Goal: Transaction & Acquisition: Download file/media

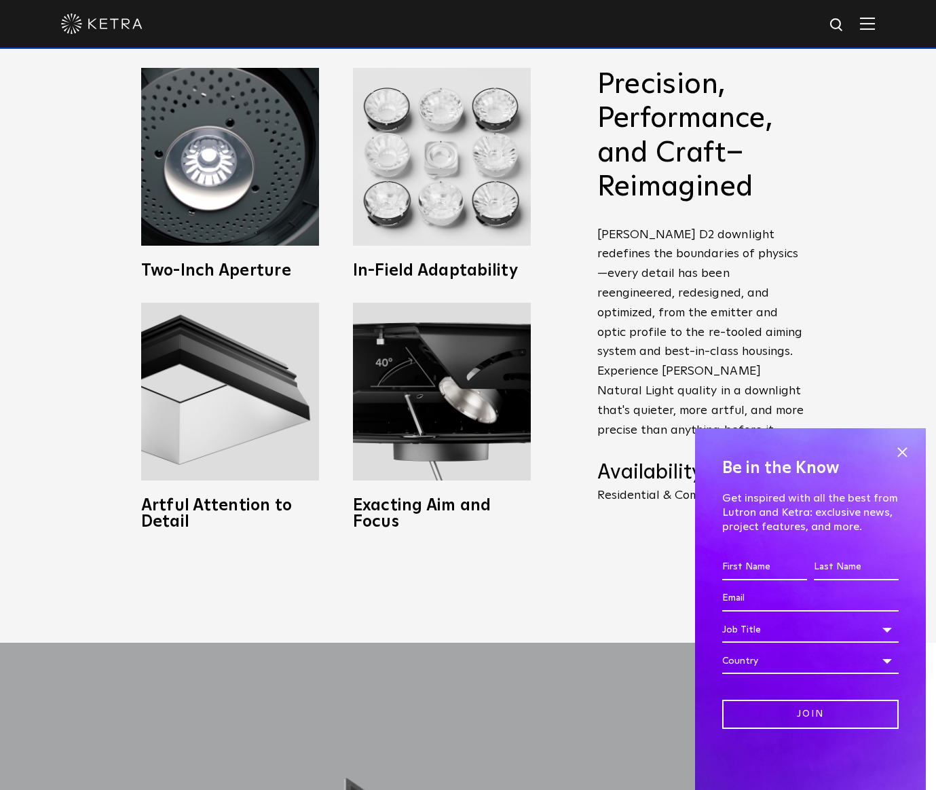
scroll to position [782, 0]
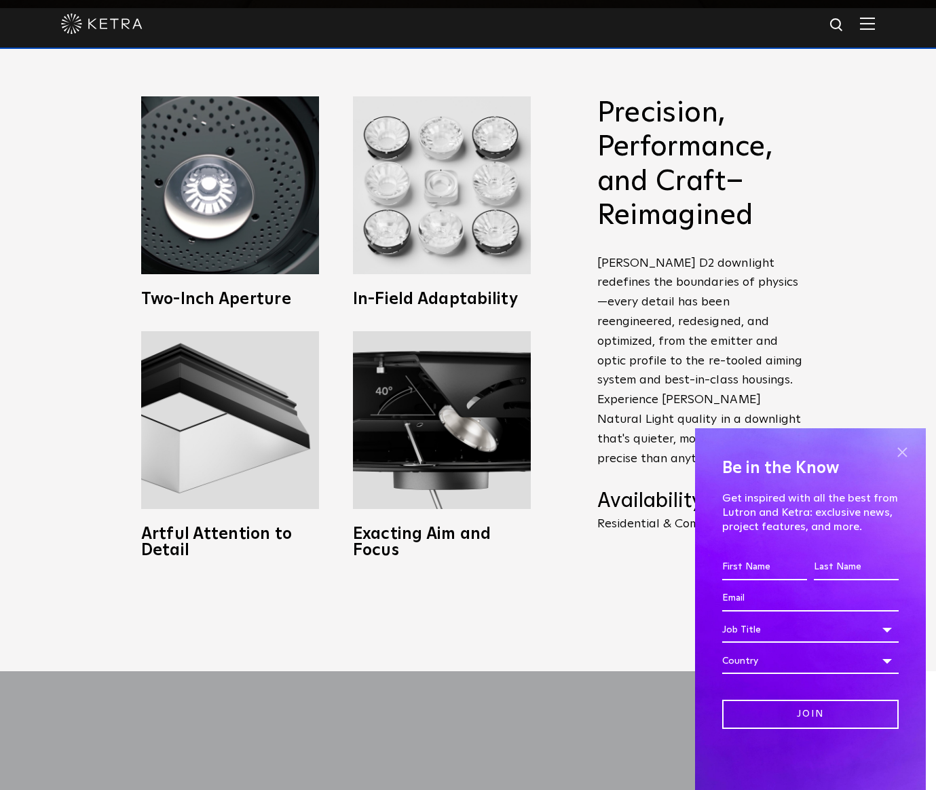
click at [901, 449] on span at bounding box center [902, 452] width 20 height 20
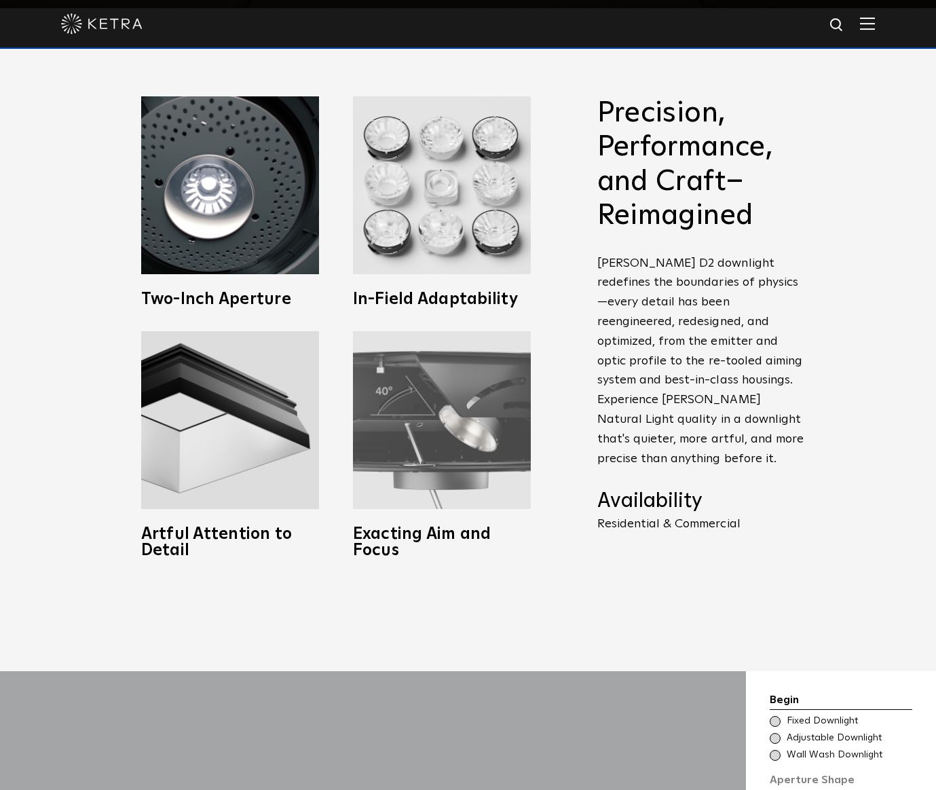
click at [417, 439] on img at bounding box center [442, 420] width 178 height 178
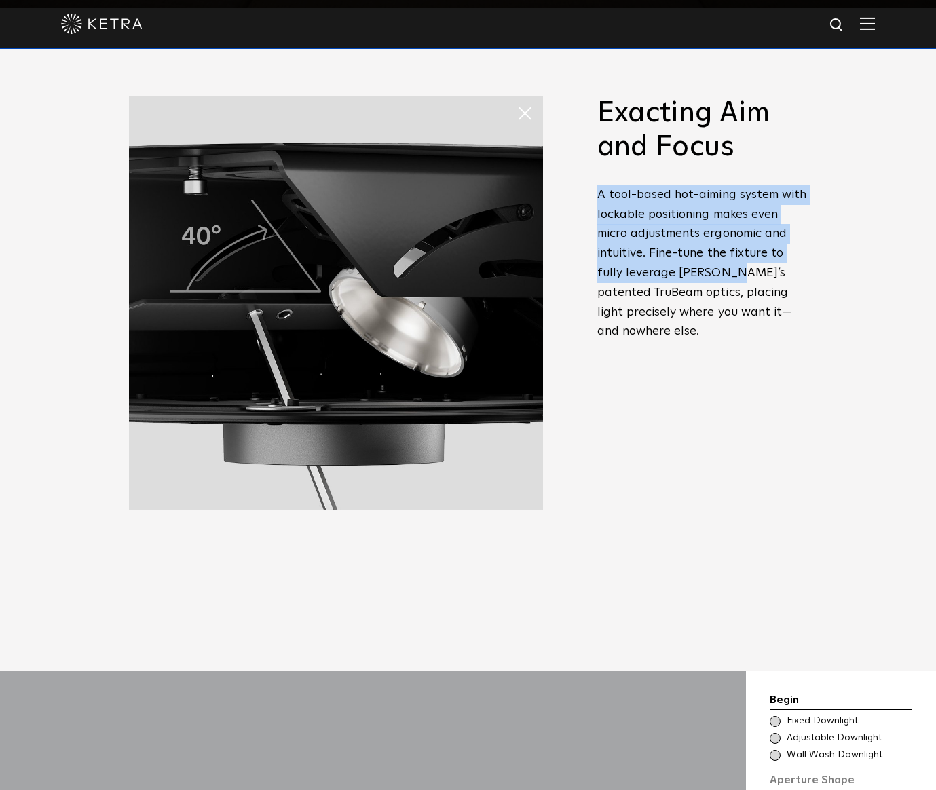
drag, startPoint x: 599, startPoint y: 192, endPoint x: 698, endPoint y: 291, distance: 140.1
click at [698, 286] on p "A tool-based hot-aiming system with lockable positioning makes even micro adjus…" at bounding box center [702, 263] width 210 height 156
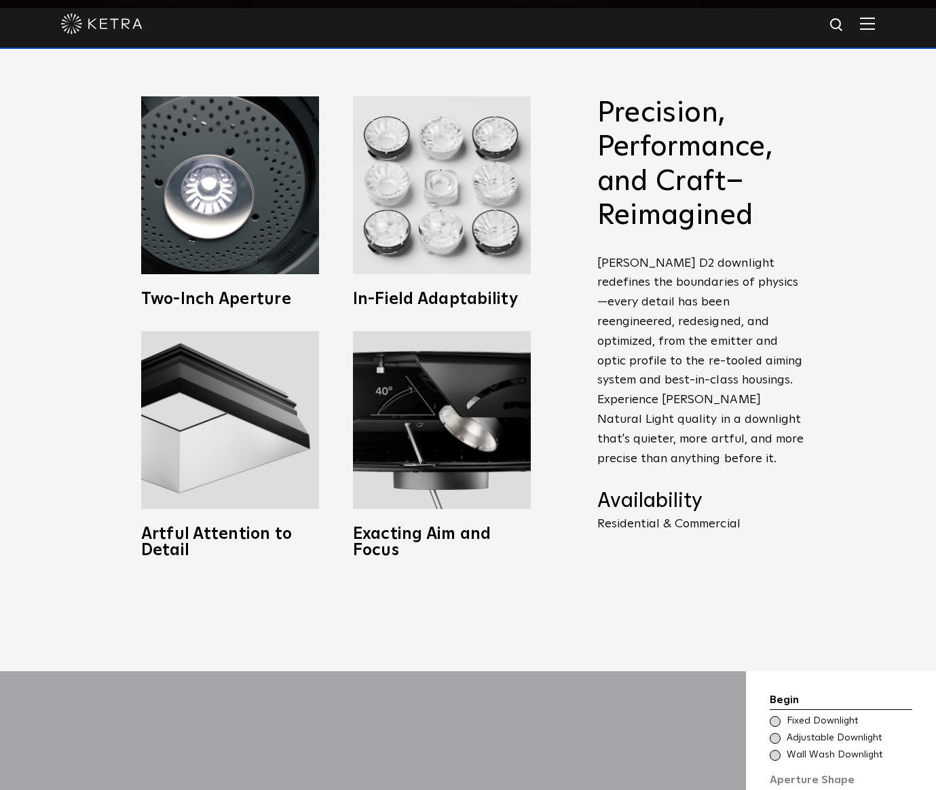
click at [683, 191] on h2 "Precision, Performance, and Craft–Reimagined" at bounding box center [702, 164] width 210 height 137
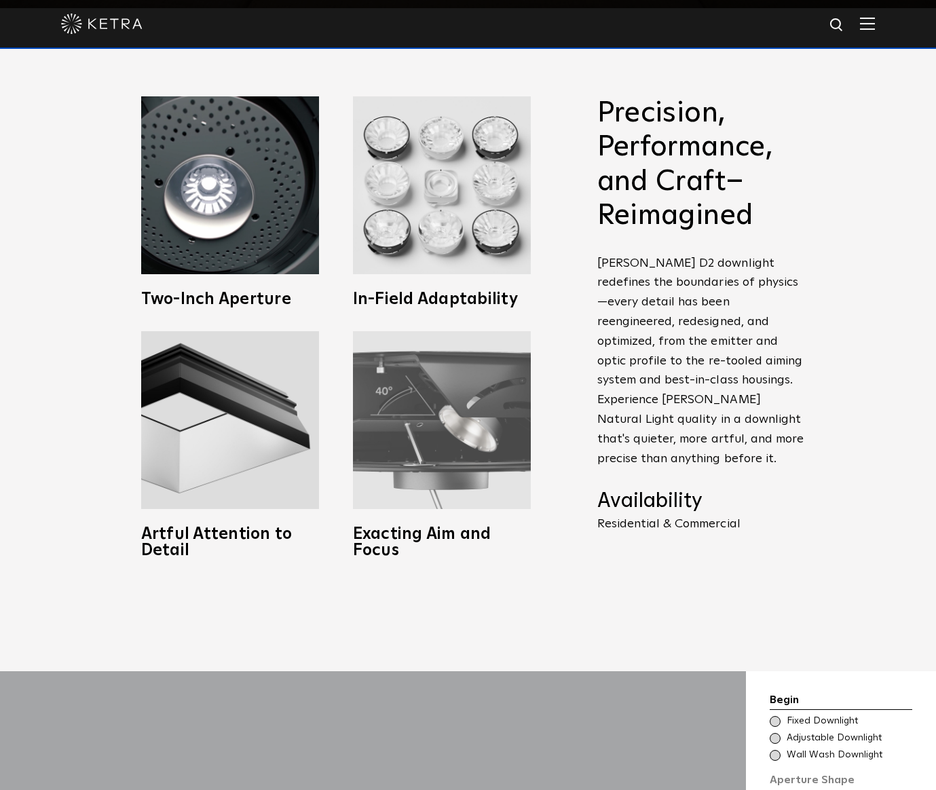
click at [466, 340] on img at bounding box center [442, 420] width 178 height 178
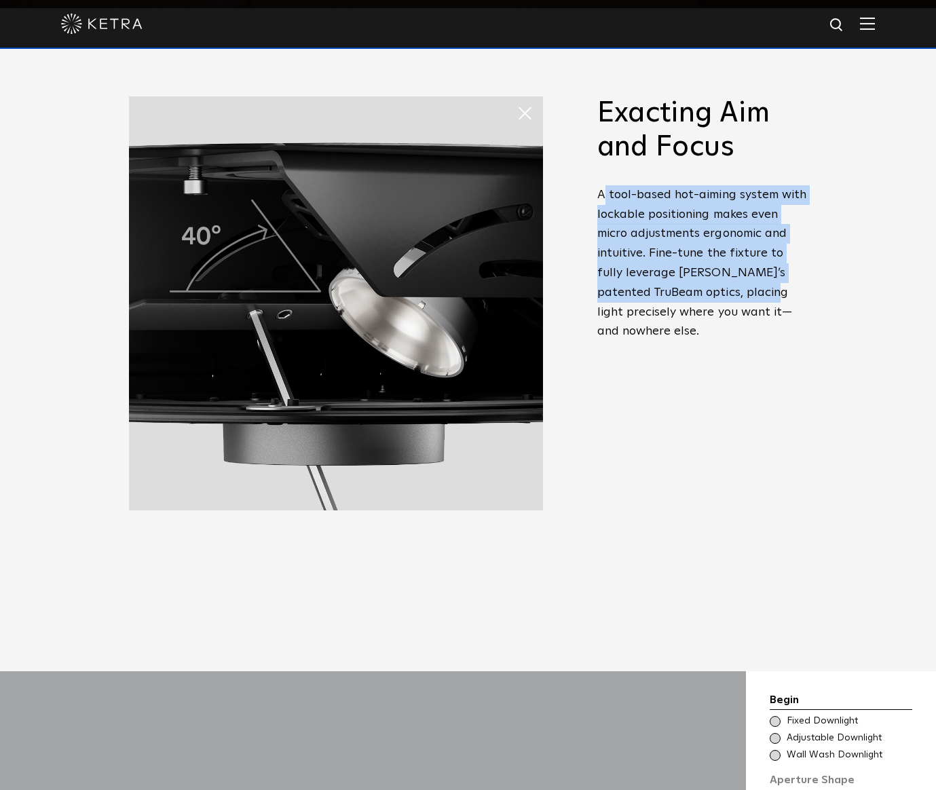
drag, startPoint x: 603, startPoint y: 194, endPoint x: 712, endPoint y: 284, distance: 141.7
click at [712, 284] on p "A tool-based hot-aiming system with lockable positioning makes even micro adjus…" at bounding box center [702, 263] width 210 height 156
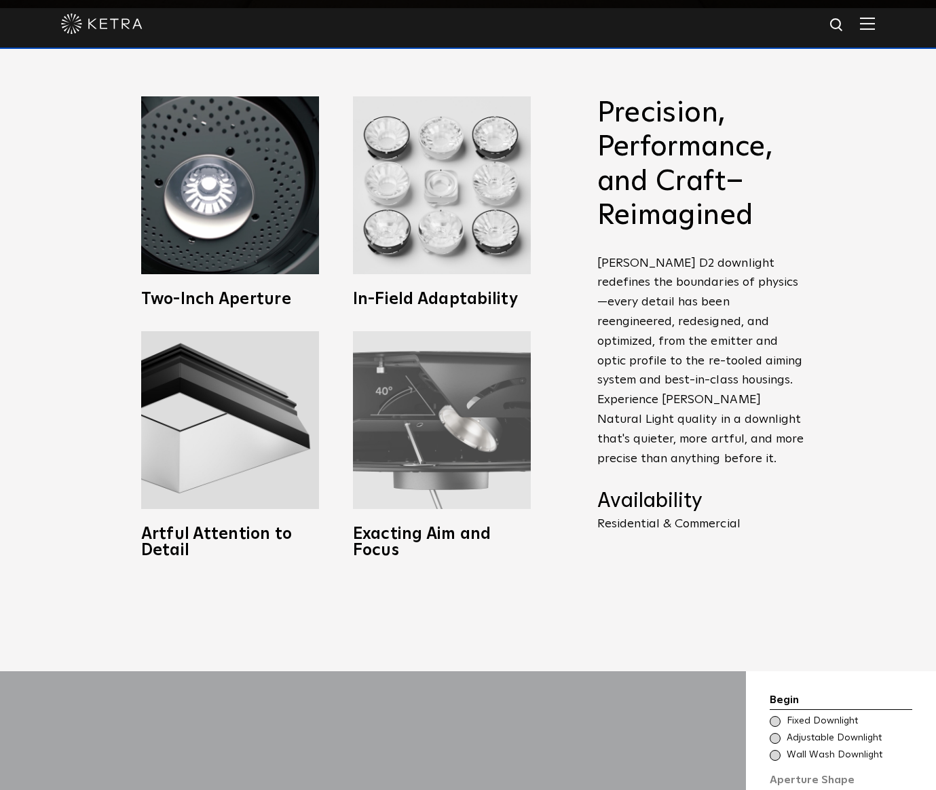
click at [507, 392] on img at bounding box center [442, 420] width 178 height 178
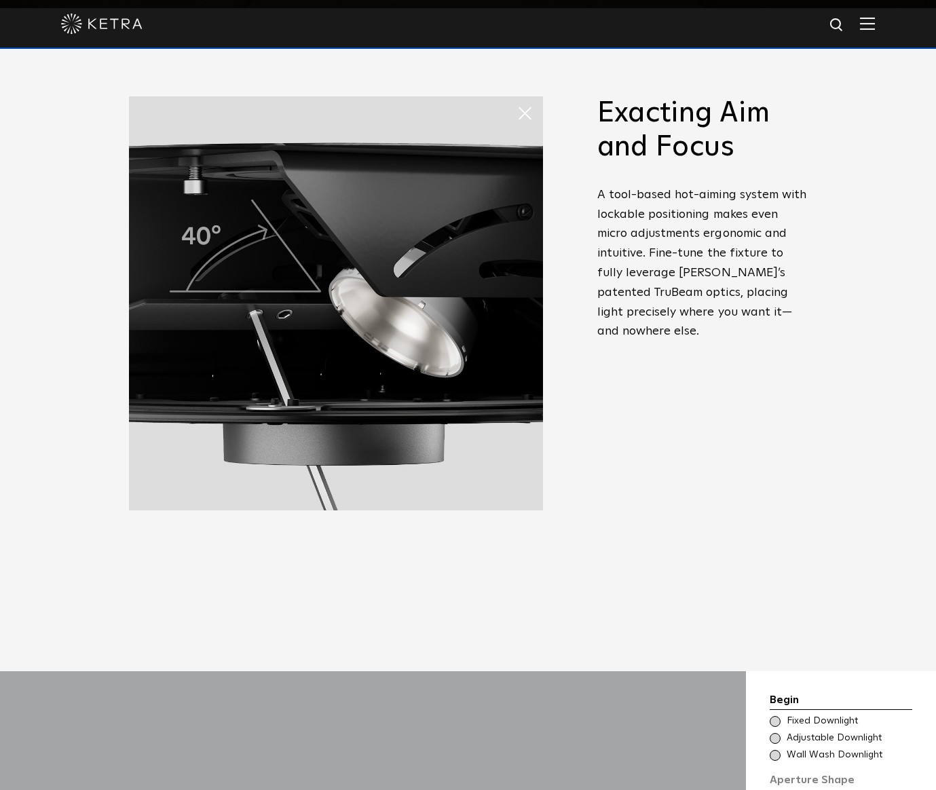
click at [716, 289] on p "A tool-based hot-aiming system with lockable positioning makes even micro adjus…" at bounding box center [702, 263] width 210 height 156
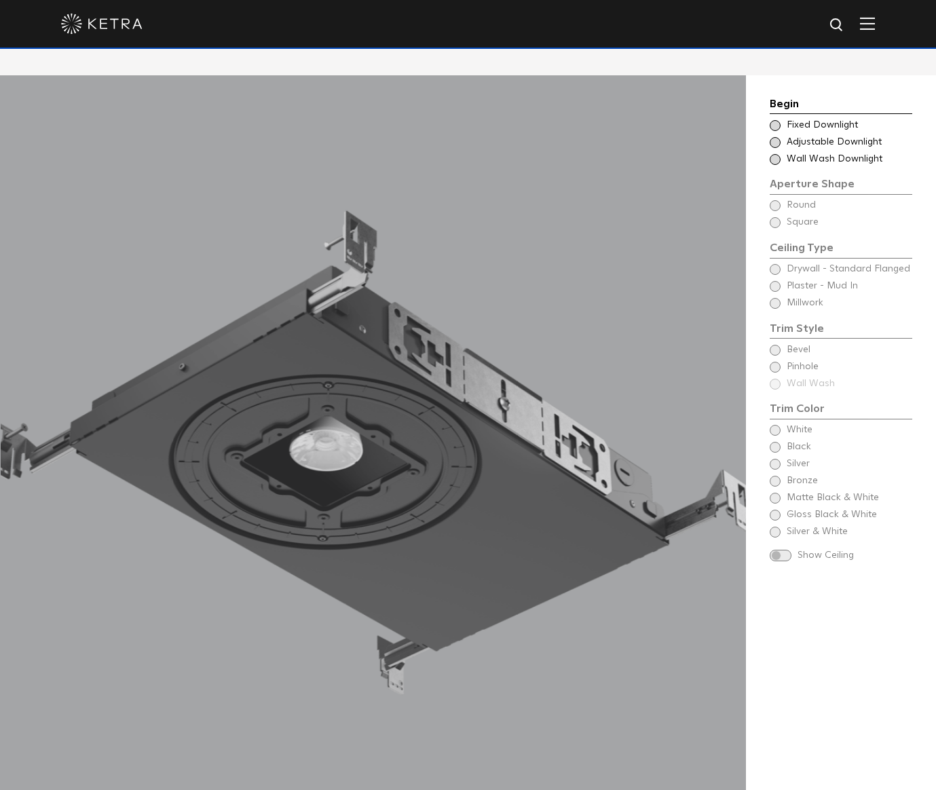
scroll to position [1378, 0]
click at [776, 136] on span at bounding box center [775, 141] width 11 height 11
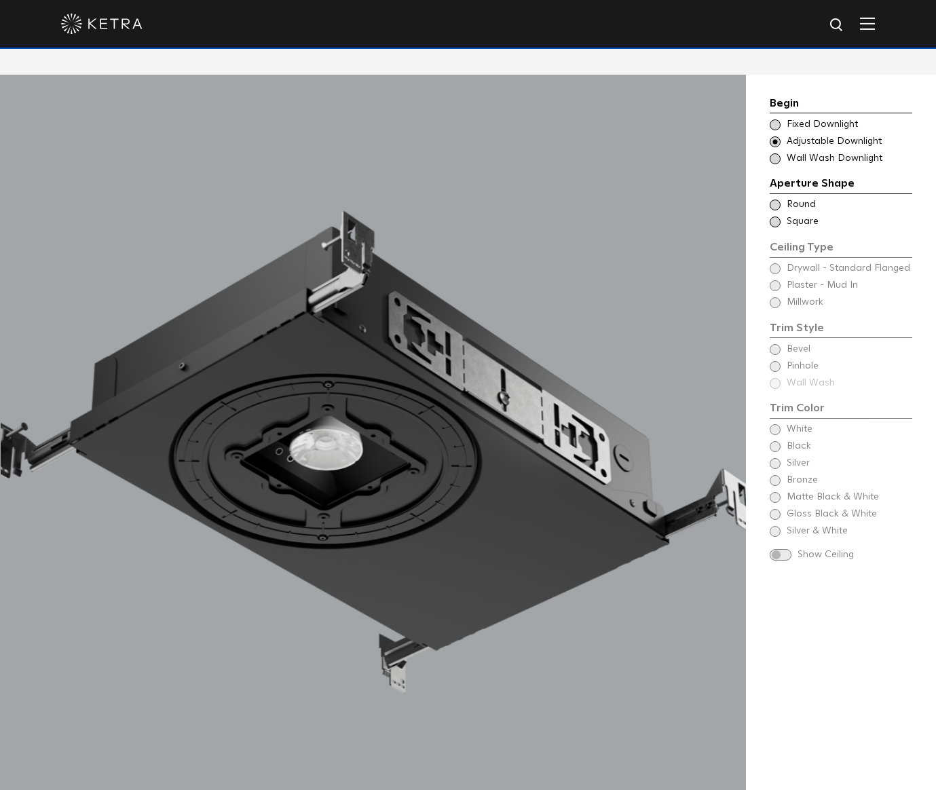
click at [776, 153] on span at bounding box center [775, 158] width 11 height 11
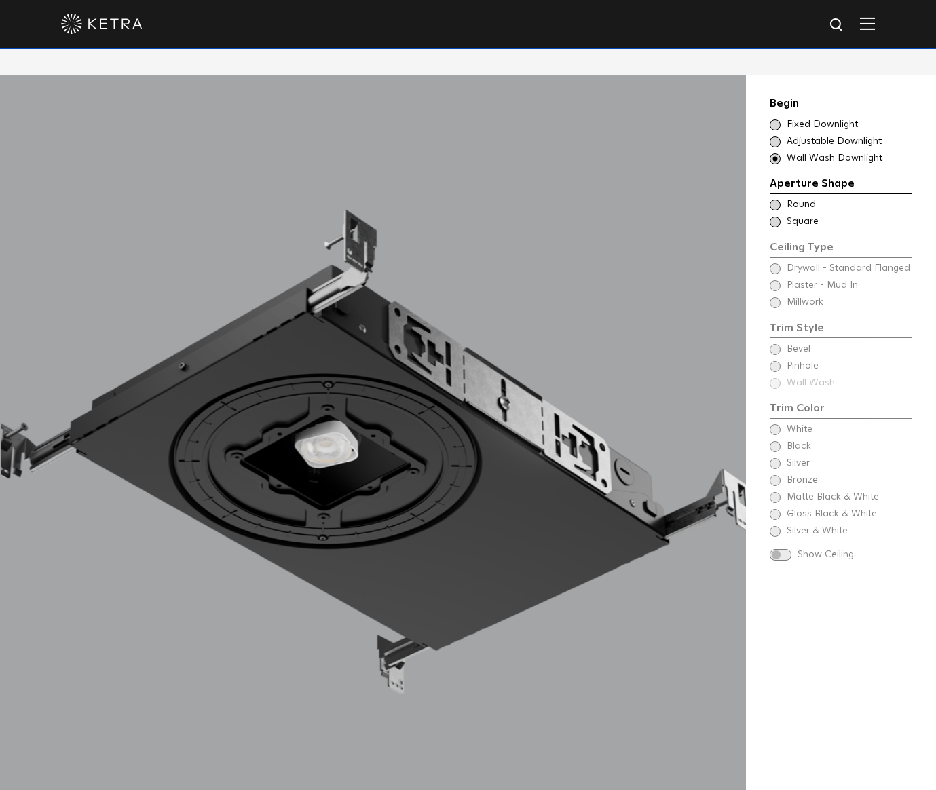
click at [772, 136] on span at bounding box center [775, 141] width 11 height 11
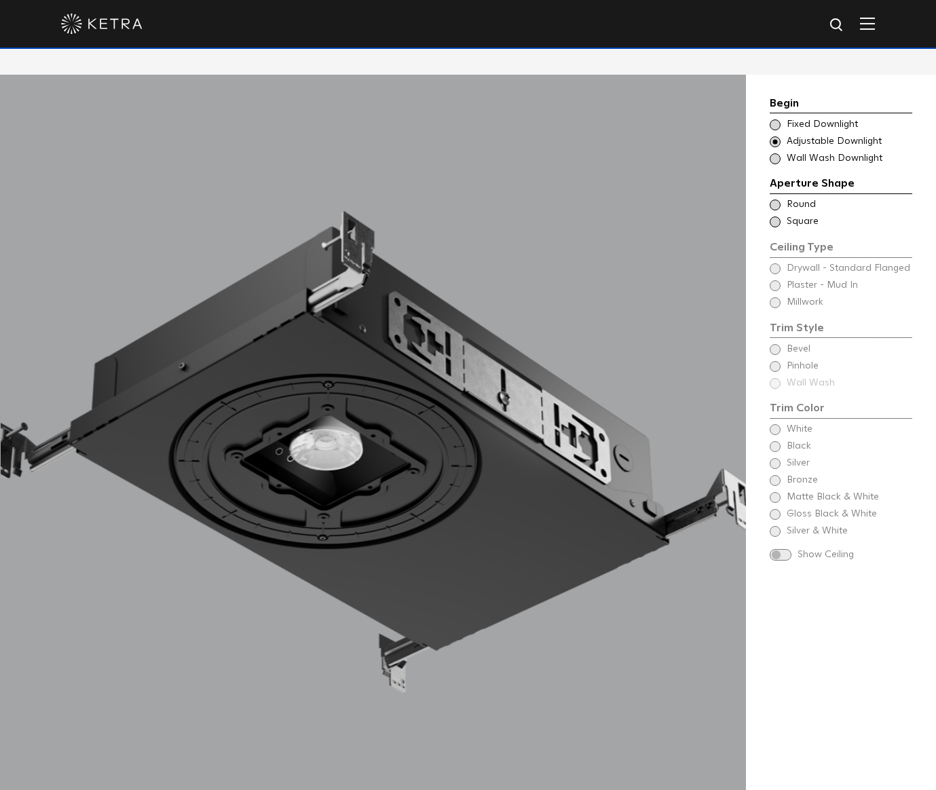
click at [774, 200] on span at bounding box center [775, 205] width 11 height 11
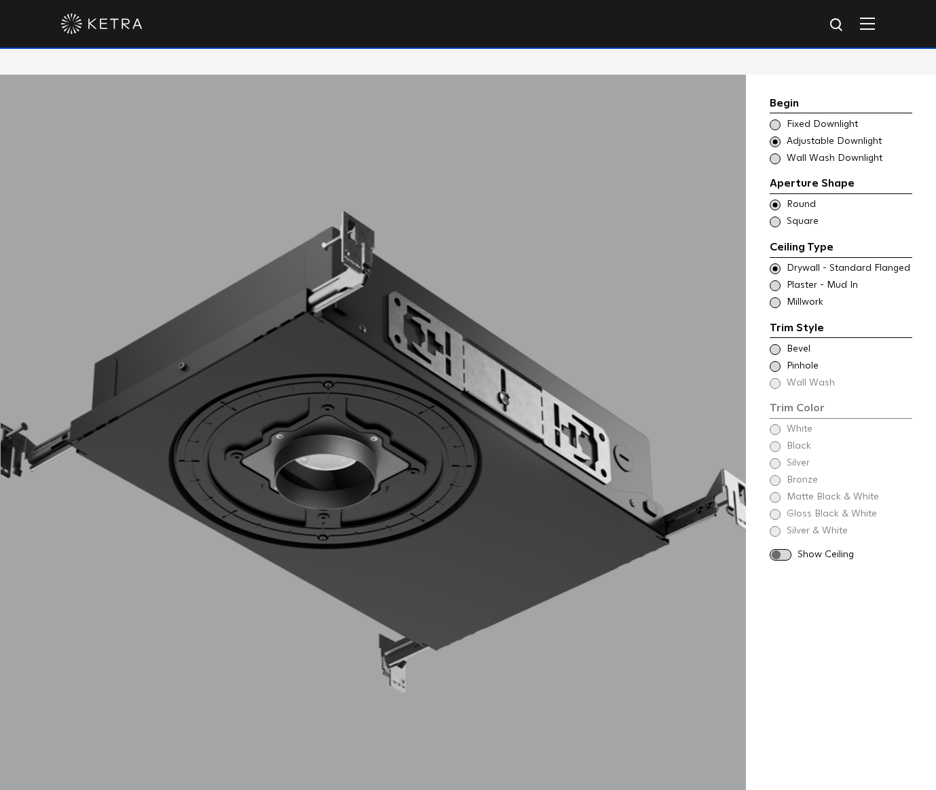
click at [777, 297] on span at bounding box center [775, 302] width 11 height 11
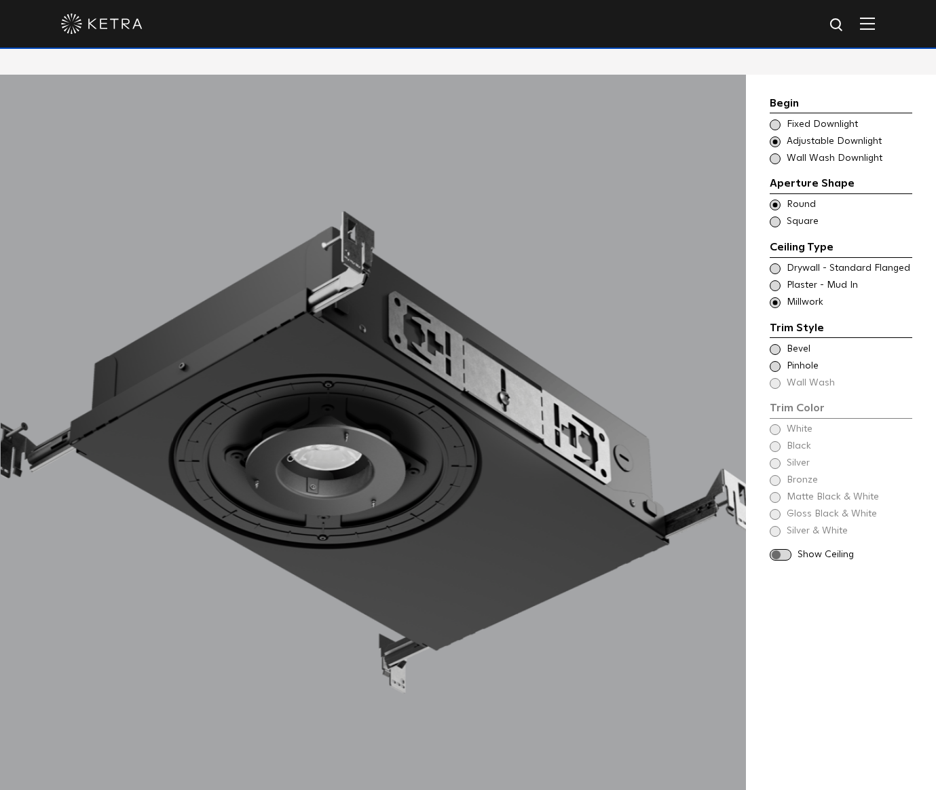
click at [774, 263] on span at bounding box center [775, 268] width 11 height 11
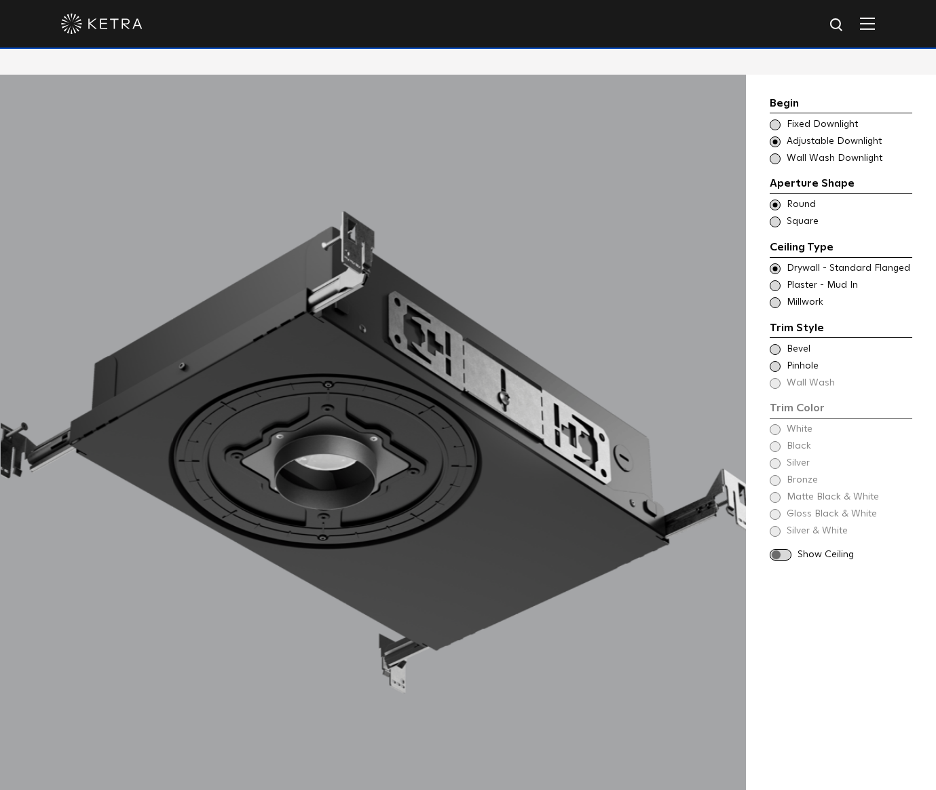
click at [773, 344] on span at bounding box center [775, 349] width 11 height 11
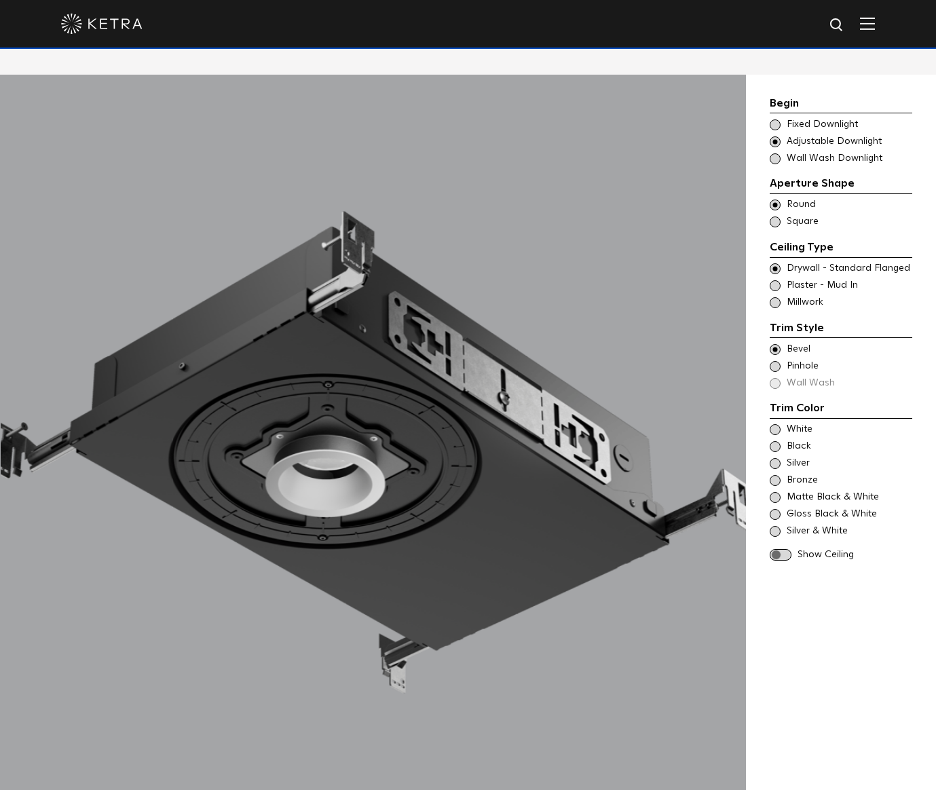
click at [776, 424] on span at bounding box center [775, 429] width 11 height 11
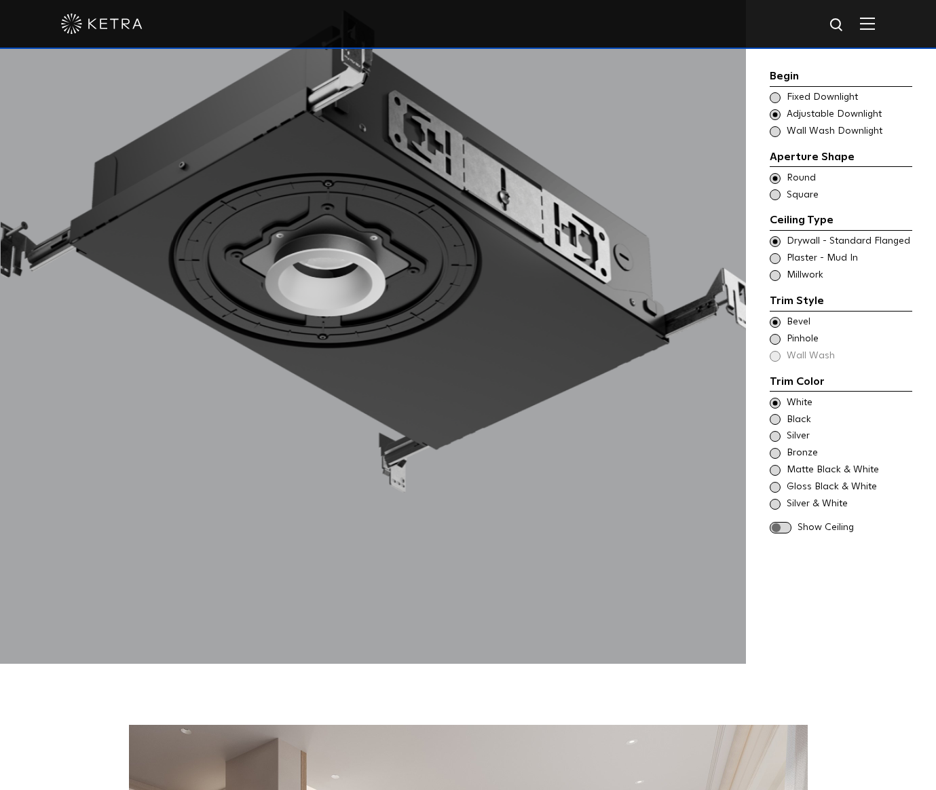
scroll to position [1593, 0]
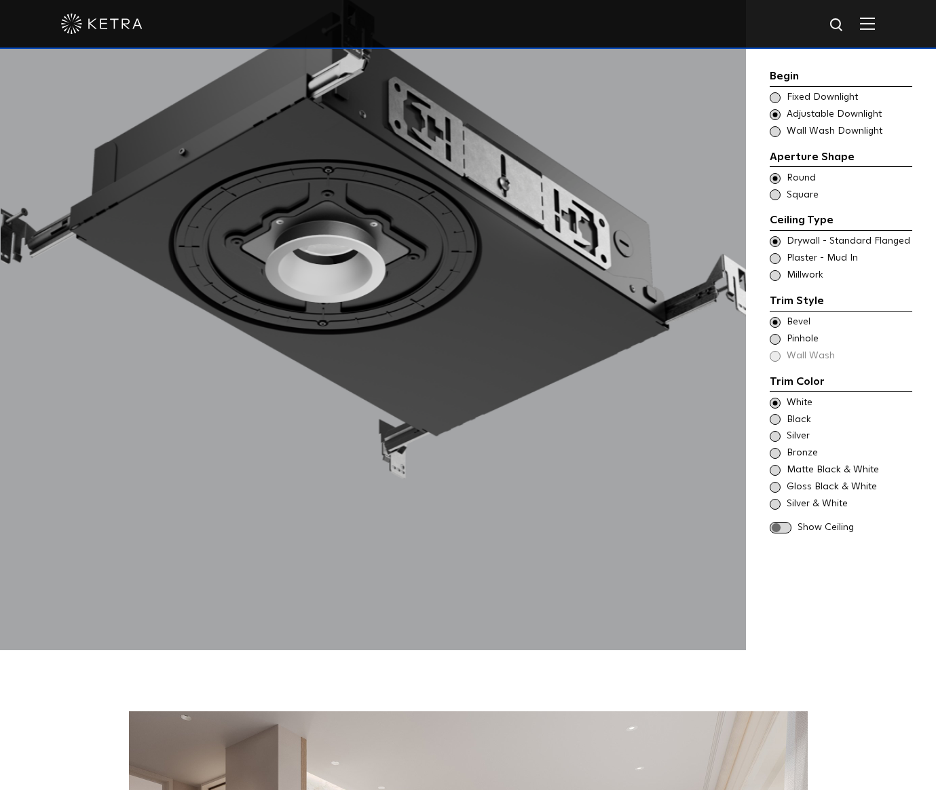
click at [781, 526] on span at bounding box center [781, 528] width 22 height 12
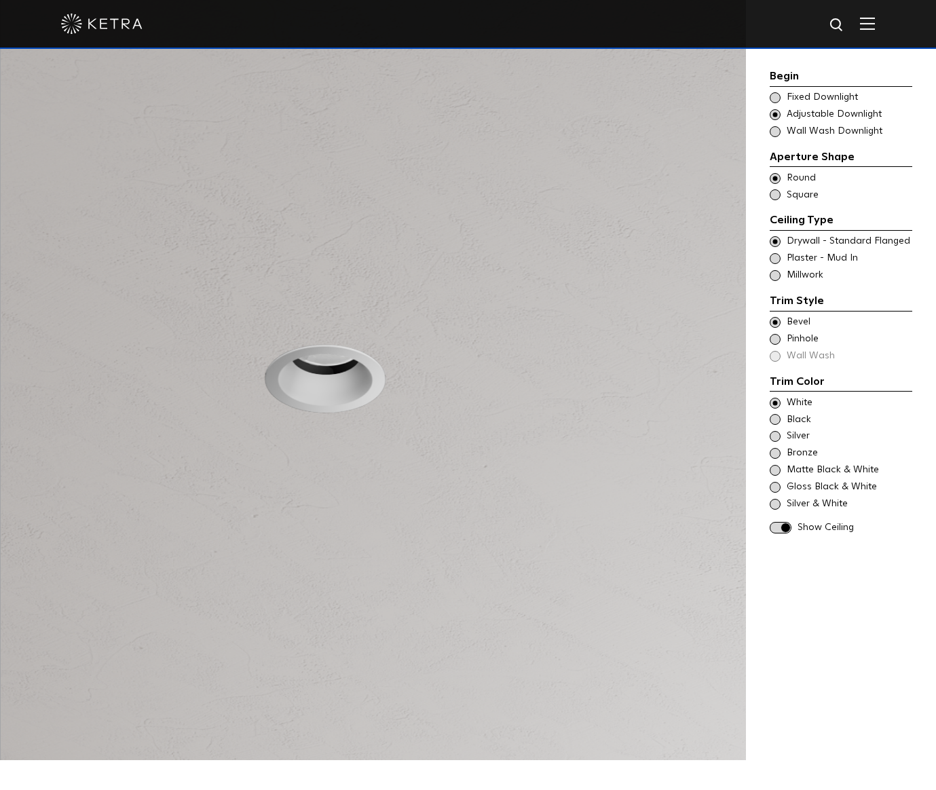
scroll to position [1449, 0]
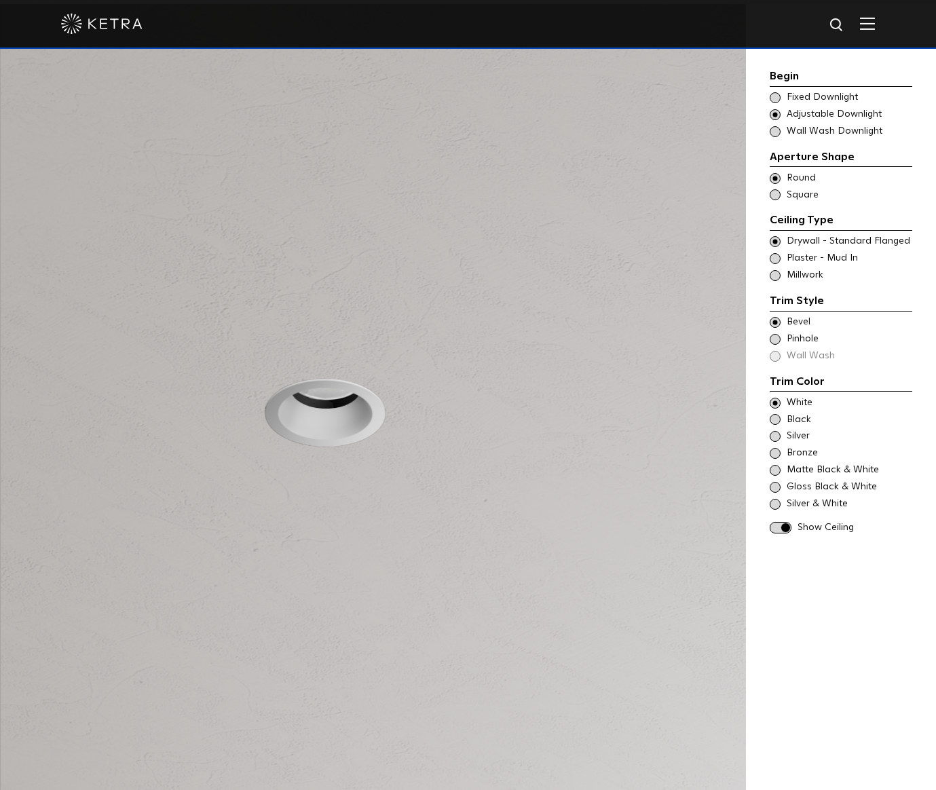
click at [777, 337] on span at bounding box center [775, 339] width 11 height 11
click at [776, 319] on span at bounding box center [775, 322] width 11 height 11
click at [775, 257] on span at bounding box center [775, 258] width 11 height 11
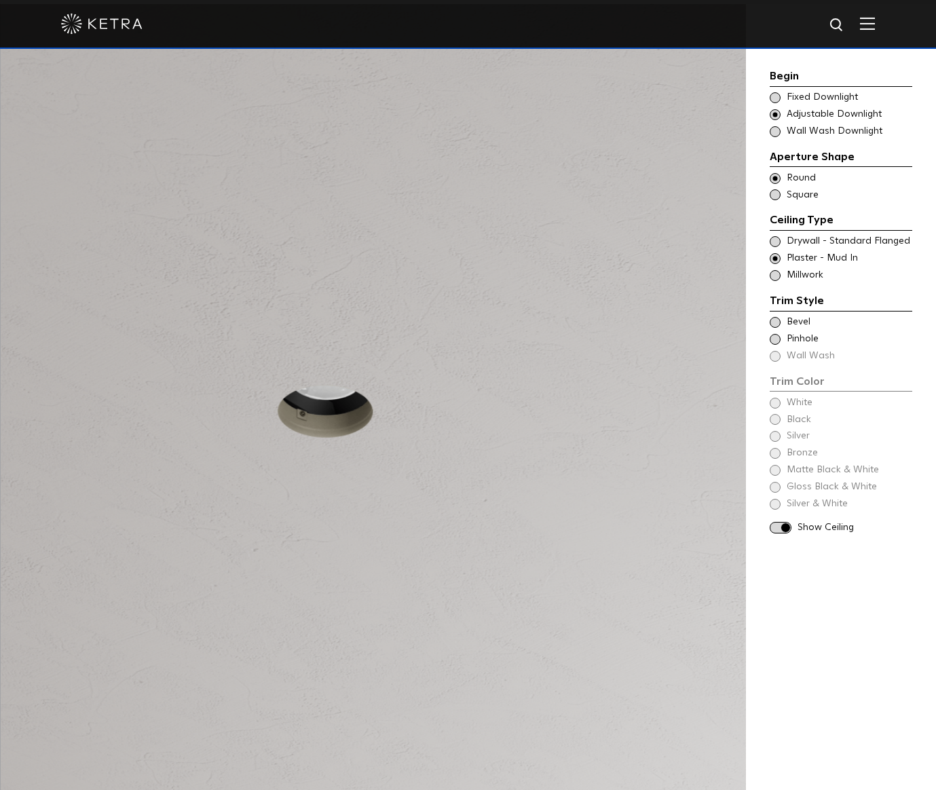
click at [775, 276] on span at bounding box center [775, 275] width 11 height 11
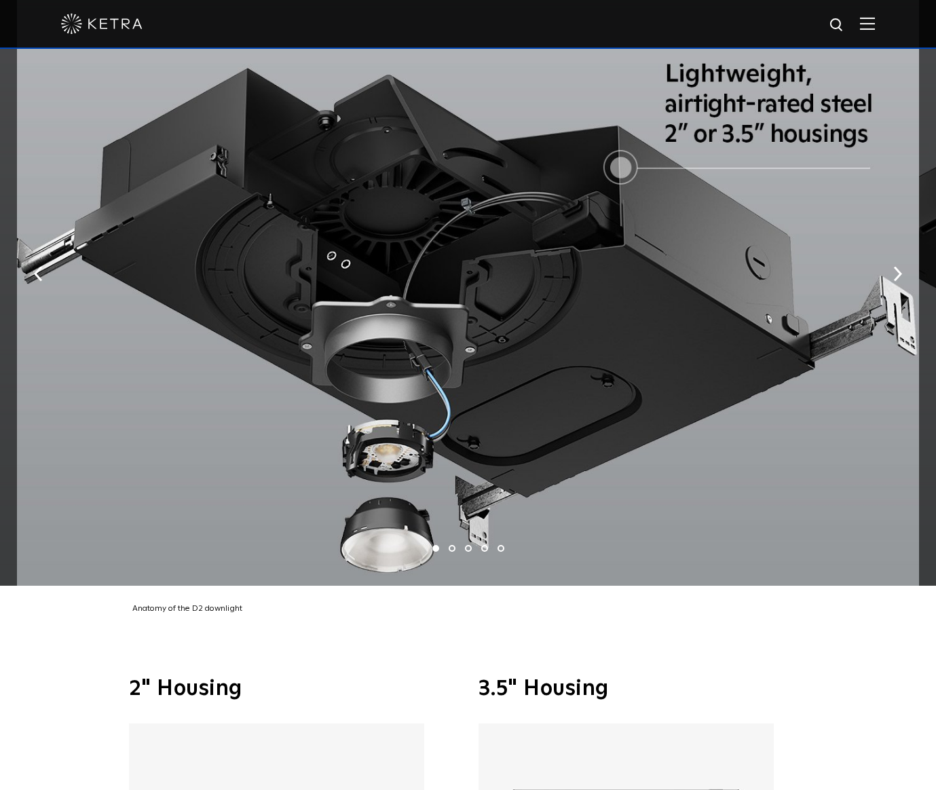
scroll to position [2859, 0]
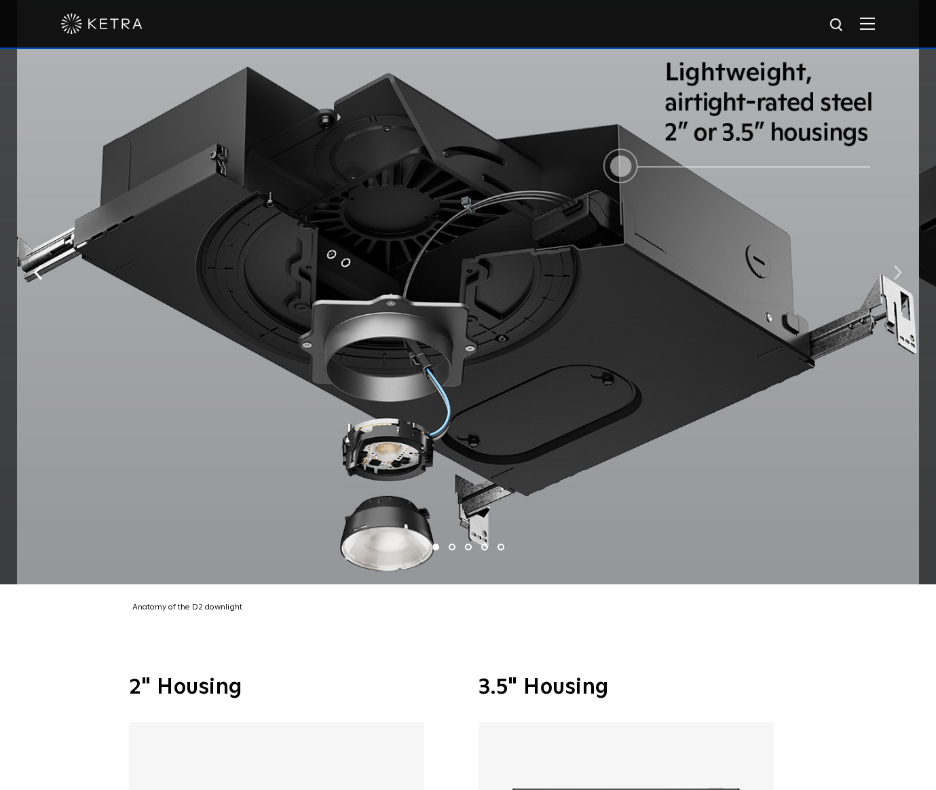
click at [898, 265] on img "button" at bounding box center [897, 272] width 9 height 15
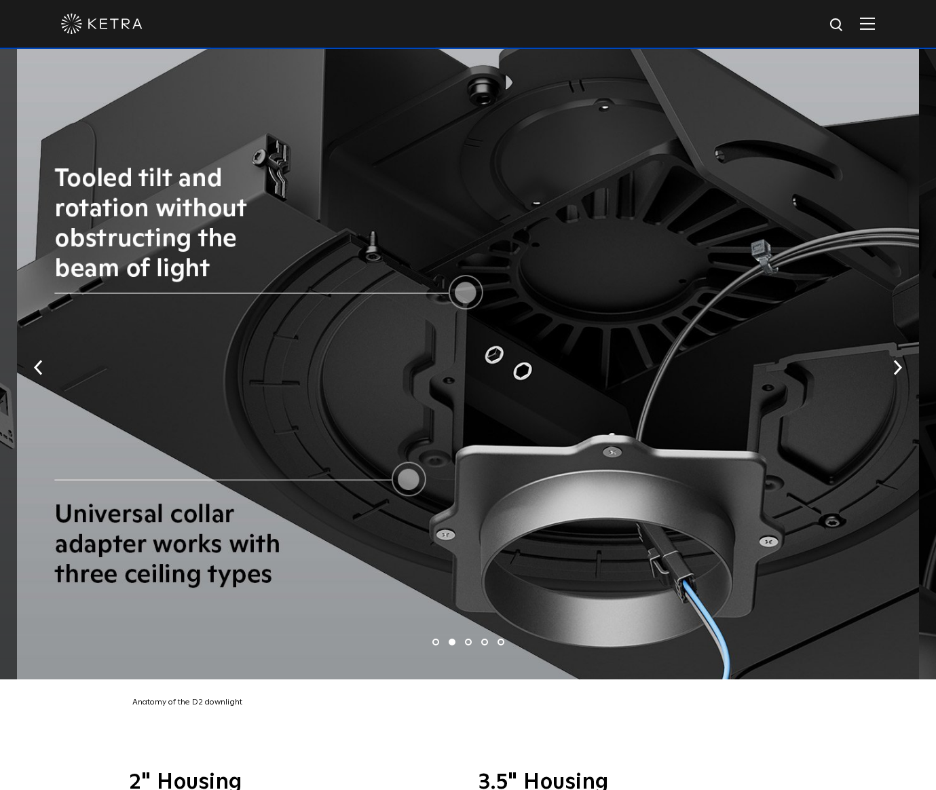
scroll to position [2756, 0]
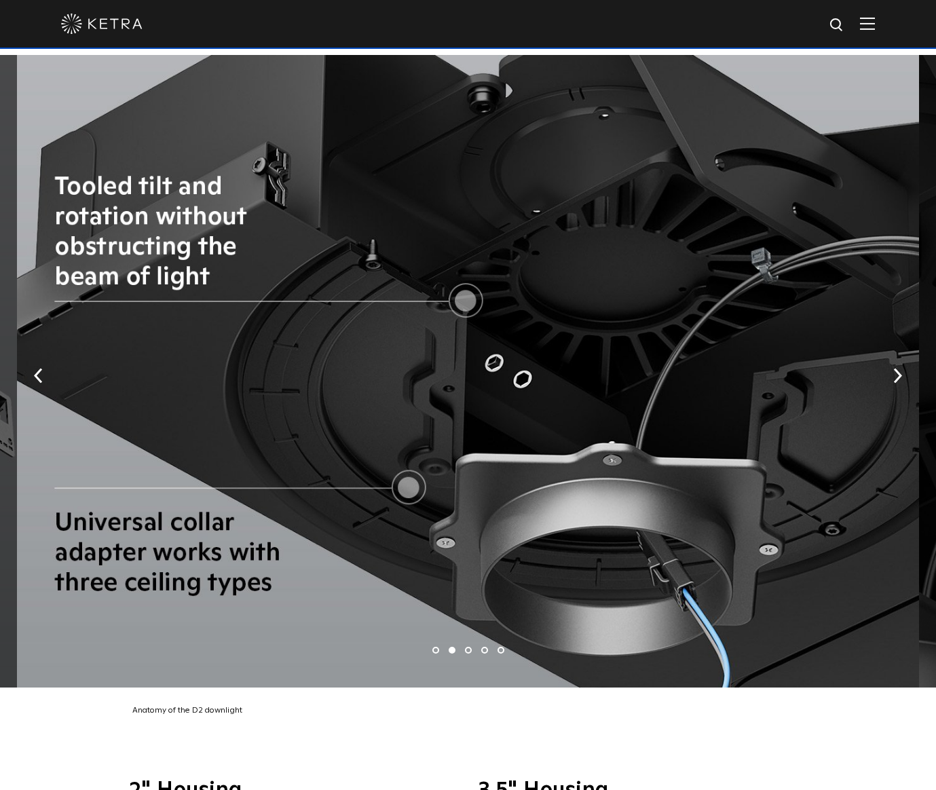
click at [400, 472] on div at bounding box center [468, 371] width 902 height 632
click at [893, 368] on img "button" at bounding box center [897, 375] width 9 height 15
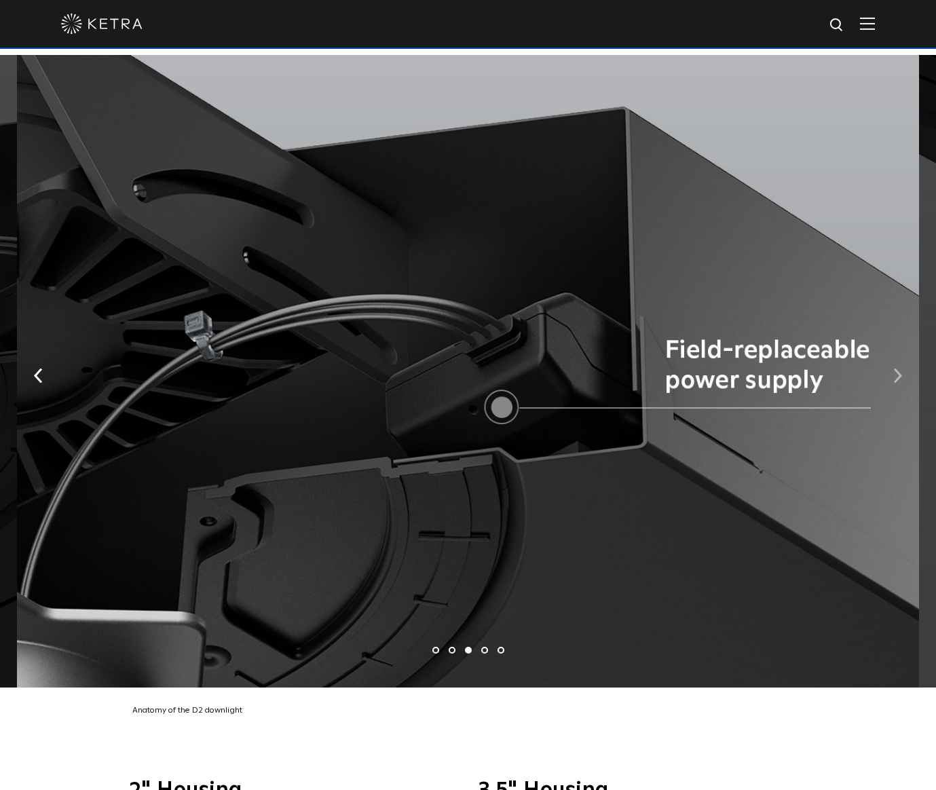
click at [897, 368] on img "button" at bounding box center [897, 375] width 9 height 15
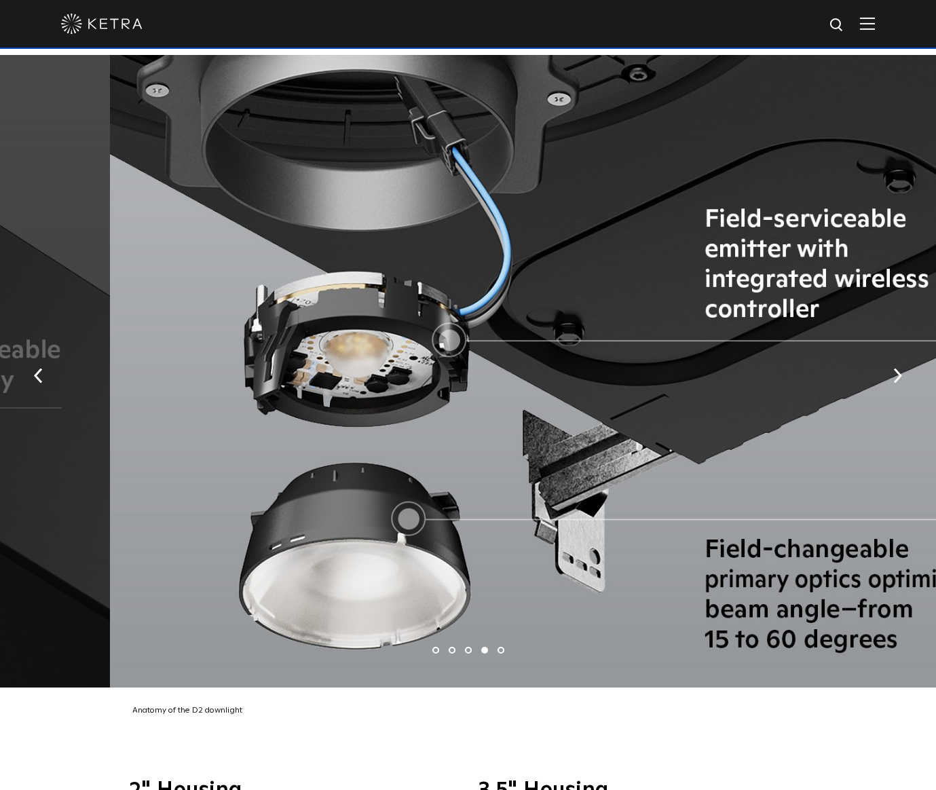
drag, startPoint x: 610, startPoint y: 521, endPoint x: 728, endPoint y: 604, distance: 143.7
click at [727, 603] on div at bounding box center [561, 371] width 902 height 632
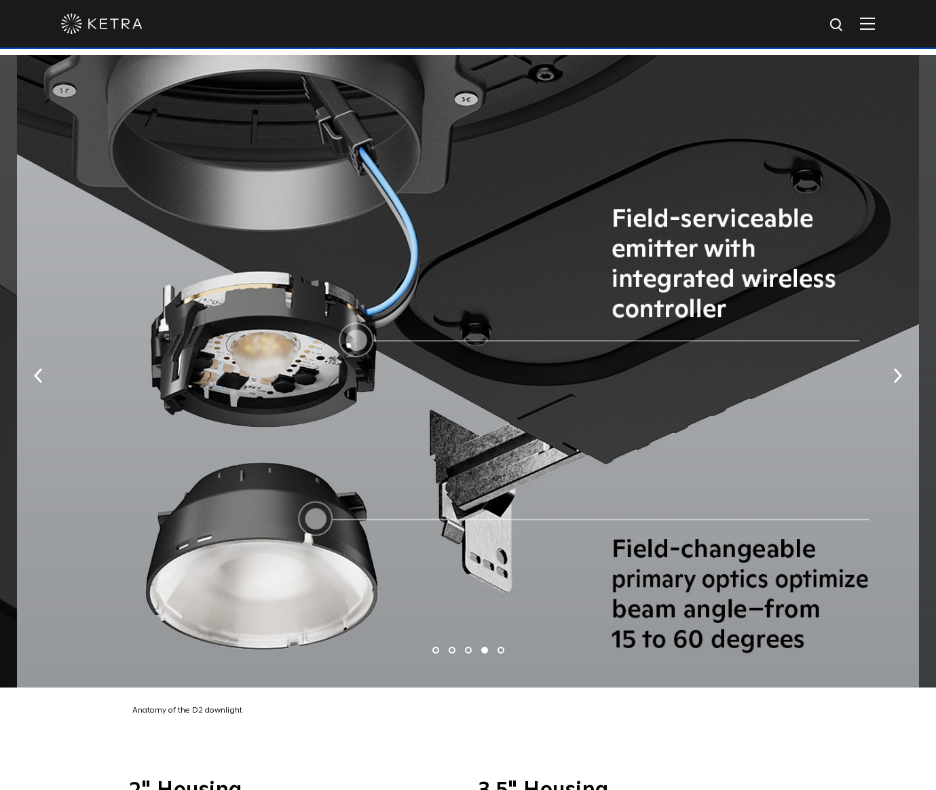
drag, startPoint x: 751, startPoint y: 445, endPoint x: 459, endPoint y: 445, distance: 292.5
click at [459, 445] on div at bounding box center [468, 371] width 902 height 632
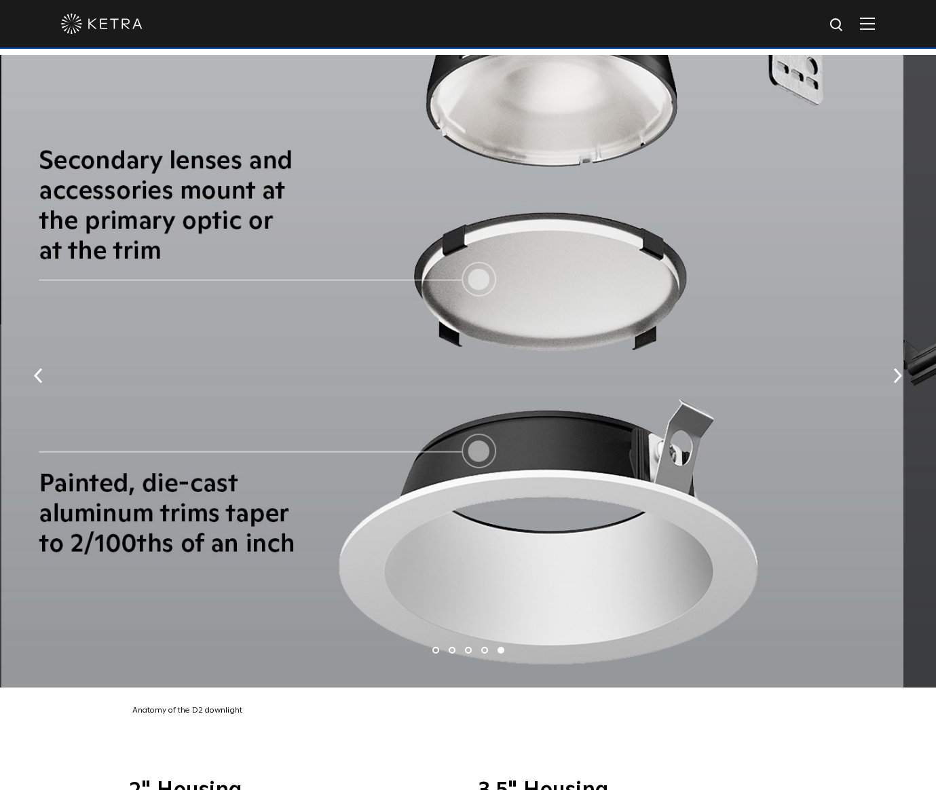
drag, startPoint x: 639, startPoint y: 330, endPoint x: 357, endPoint y: 337, distance: 281.8
click at [357, 337] on div at bounding box center [452, 371] width 902 height 632
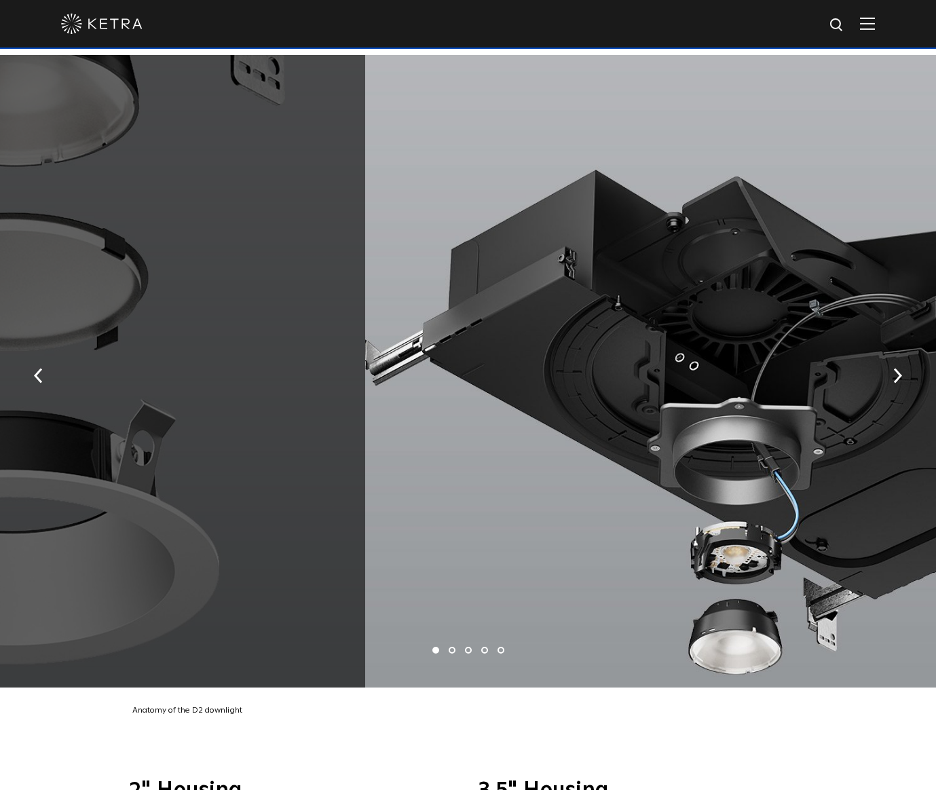
drag, startPoint x: 222, startPoint y: 340, endPoint x: 569, endPoint y: 345, distance: 347.5
click at [569, 345] on div at bounding box center [816, 371] width 902 height 632
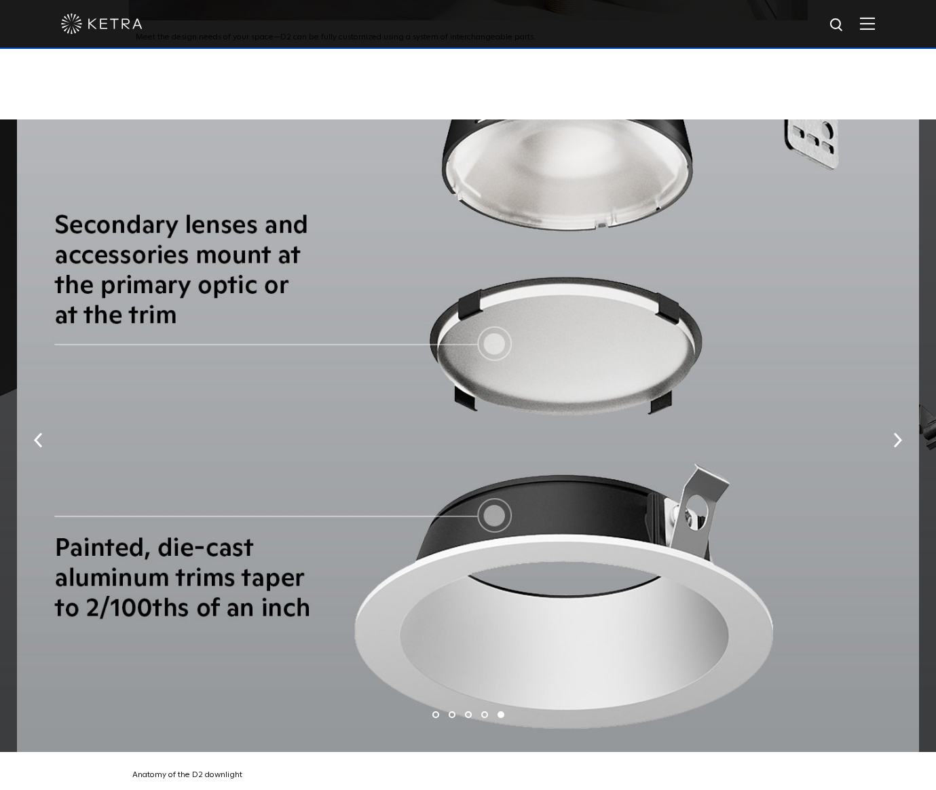
scroll to position [2704, 0]
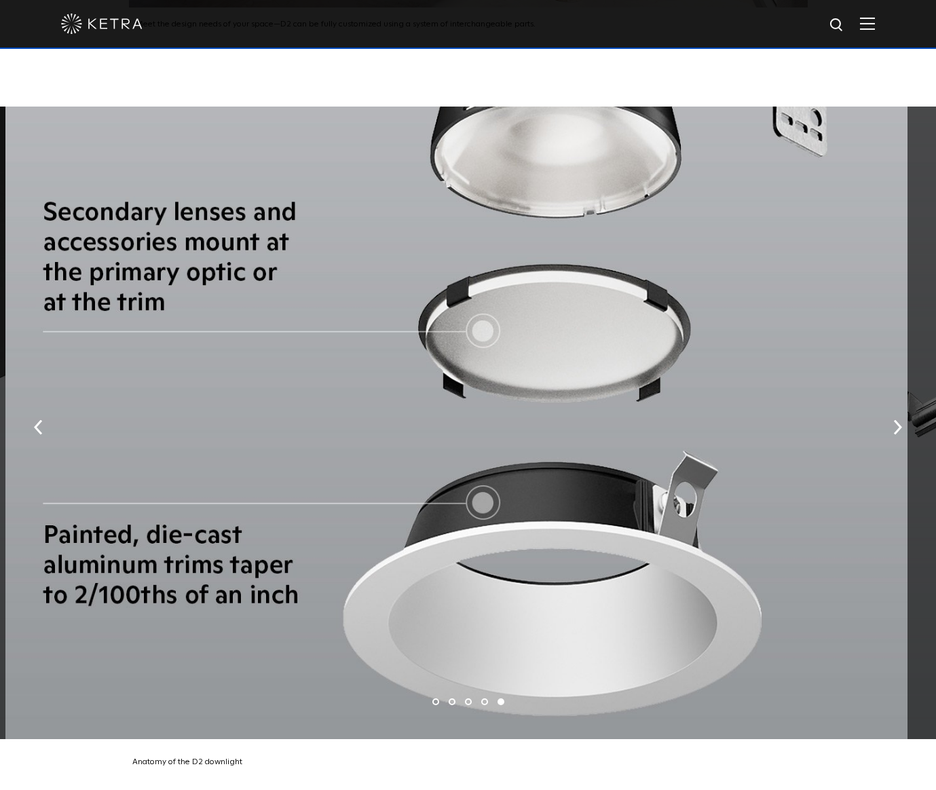
drag, startPoint x: 718, startPoint y: 421, endPoint x: 195, endPoint y: 426, distance: 523.3
click at [195, 426] on div at bounding box center [456, 423] width 902 height 632
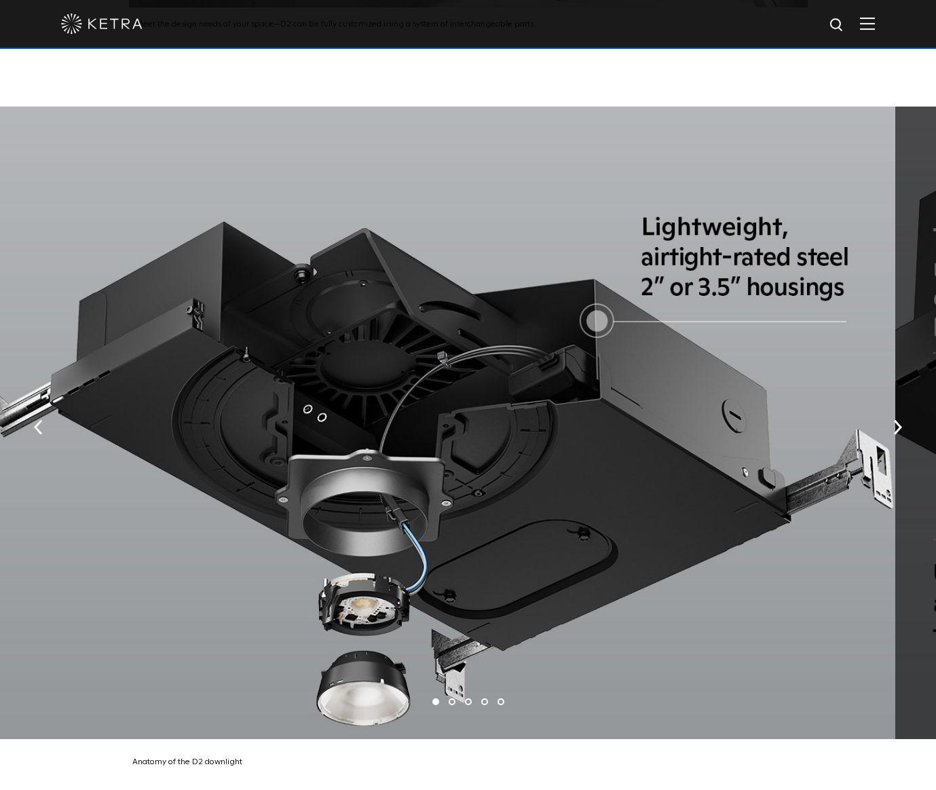
drag, startPoint x: 582, startPoint y: 531, endPoint x: 99, endPoint y: 542, distance: 483.4
click at [99, 542] on div at bounding box center [444, 423] width 902 height 632
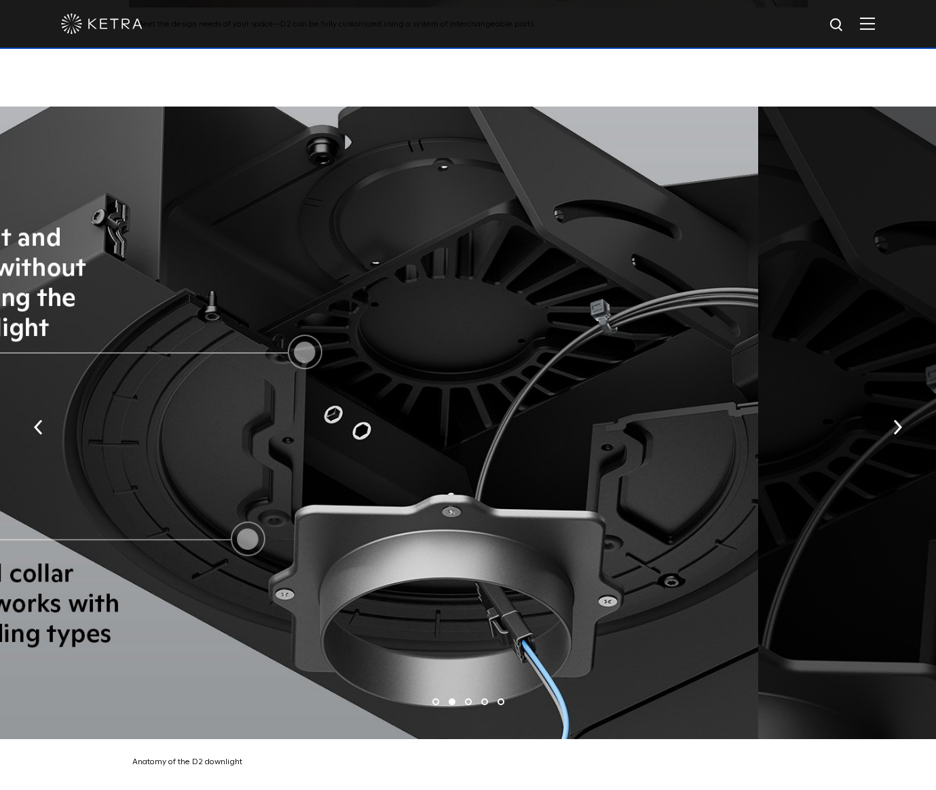
drag, startPoint x: 563, startPoint y: 497, endPoint x: 242, endPoint y: 495, distance: 321.0
click at [255, 495] on div at bounding box center [307, 423] width 902 height 632
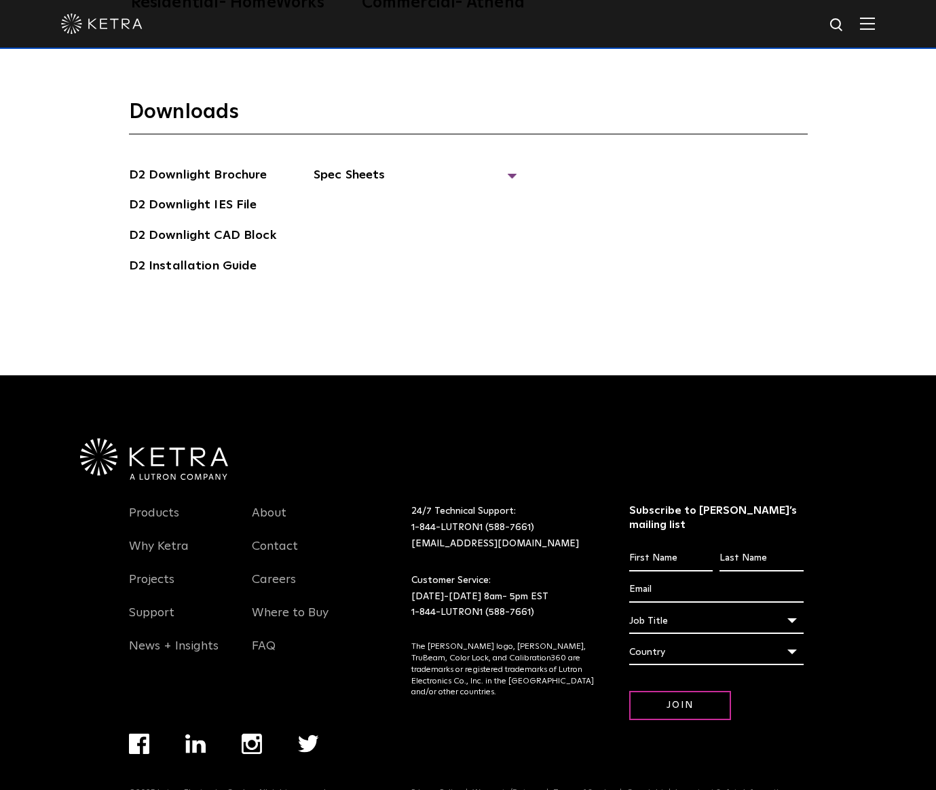
scroll to position [4278, 0]
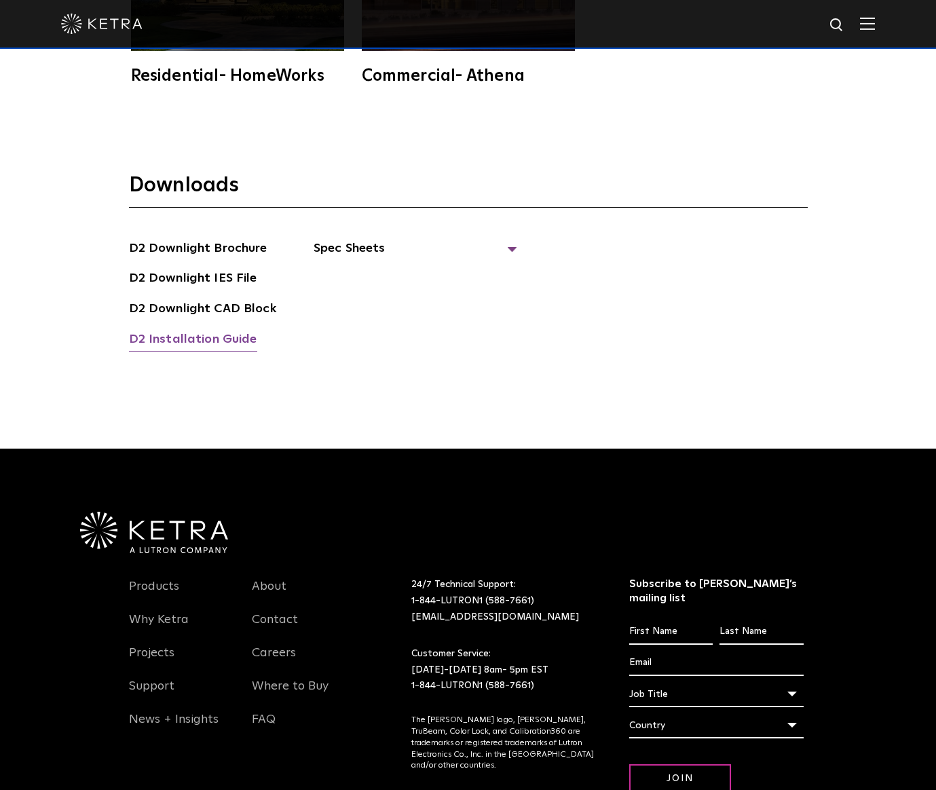
click at [216, 330] on link "D2 Installation Guide" at bounding box center [193, 341] width 128 height 22
click at [342, 239] on span "Spec Sheets" at bounding box center [416, 254] width 204 height 30
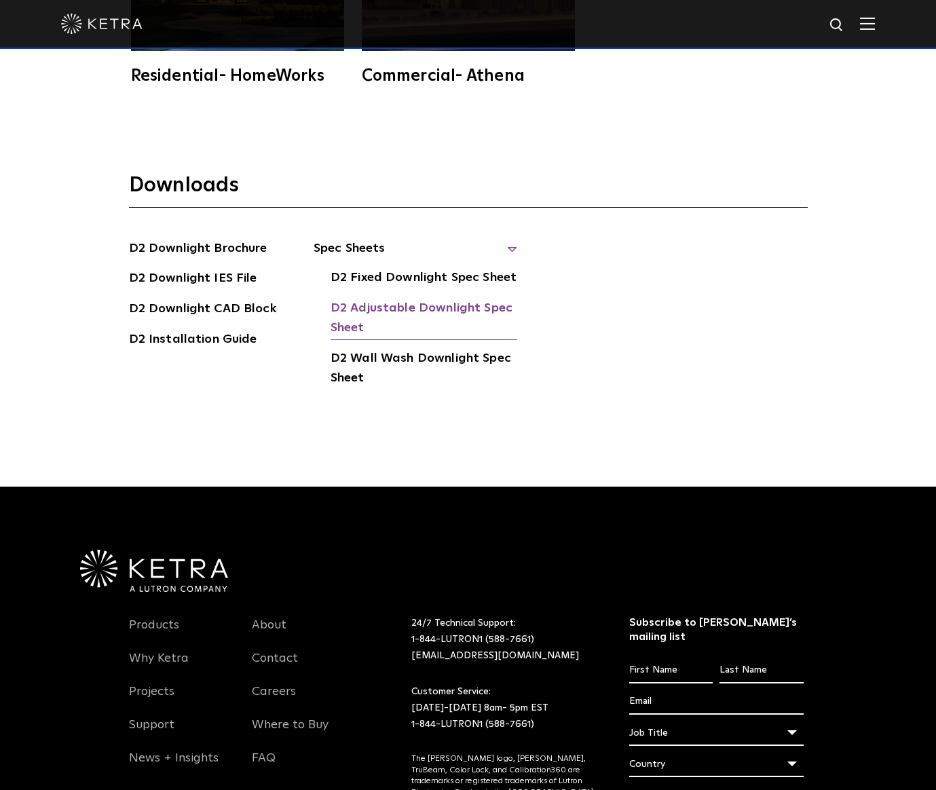
click at [405, 299] on link "D2 Adjustable Downlight Spec Sheet" at bounding box center [424, 319] width 187 height 41
